Goal: Information Seeking & Learning: Learn about a topic

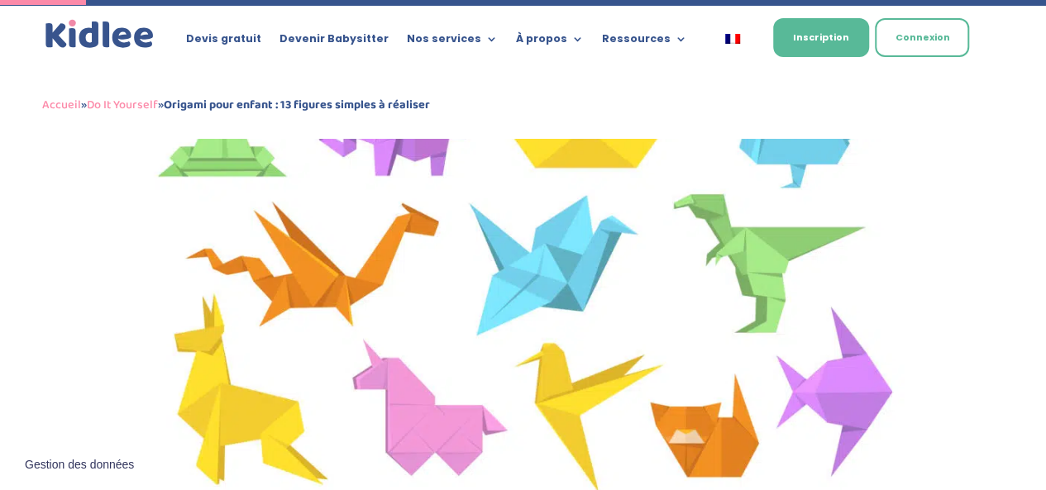
scroll to position [531, 0]
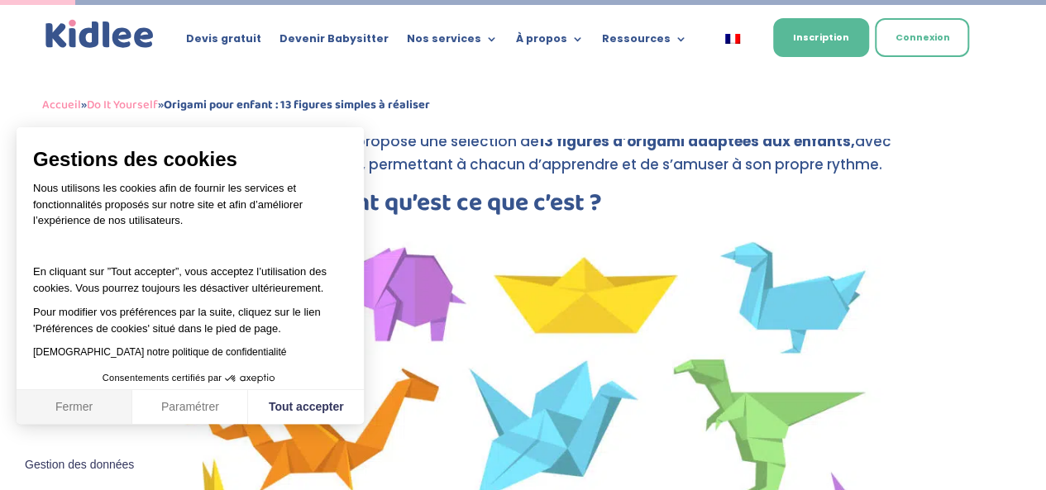
click at [77, 413] on button "Fermer" at bounding box center [75, 407] width 116 height 35
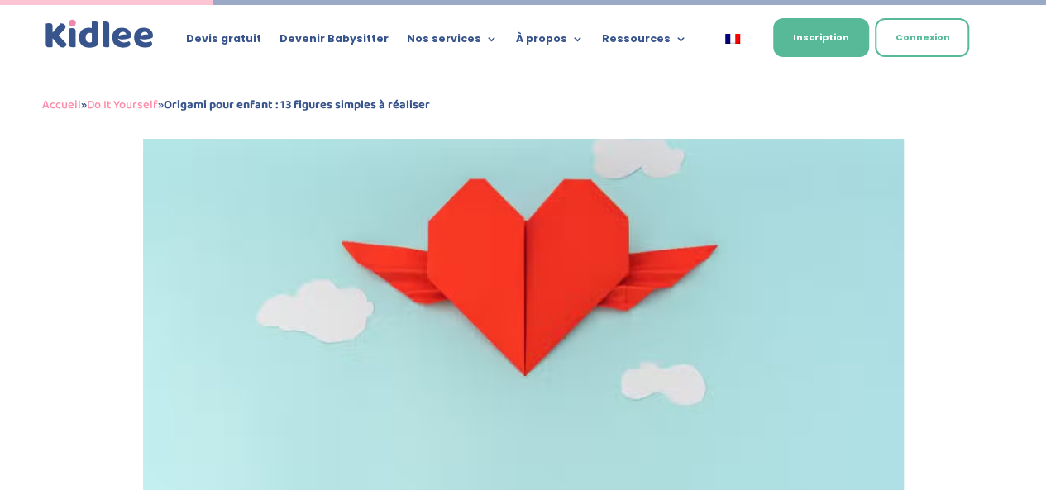
scroll to position [1440, 0]
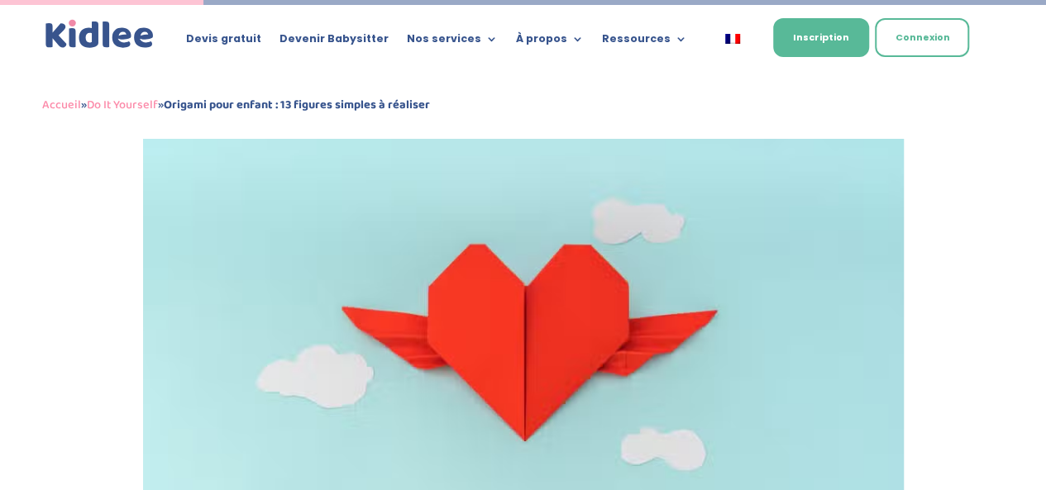
click at [236, 320] on img at bounding box center [523, 345] width 761 height 428
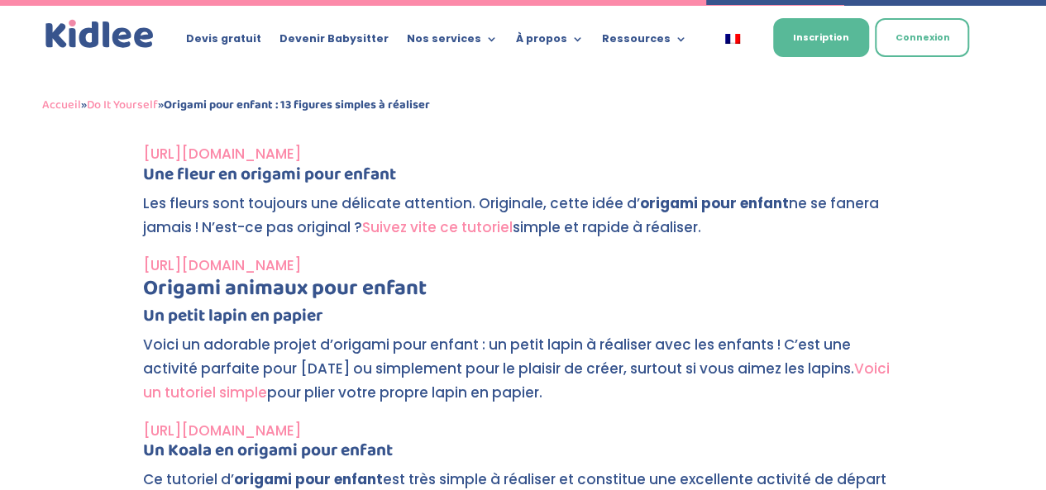
scroll to position [4996, 0]
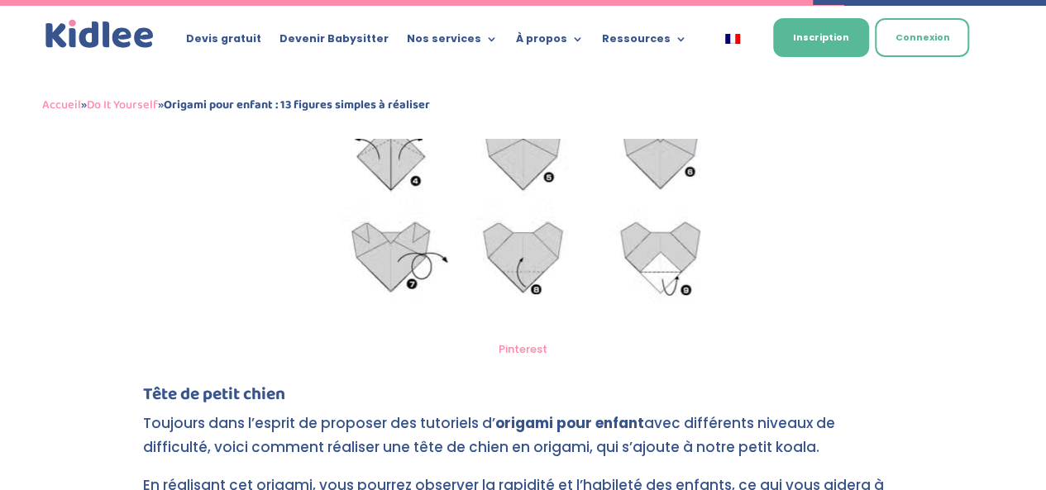
scroll to position [5776, 0]
